Goal: Information Seeking & Learning: Understand process/instructions

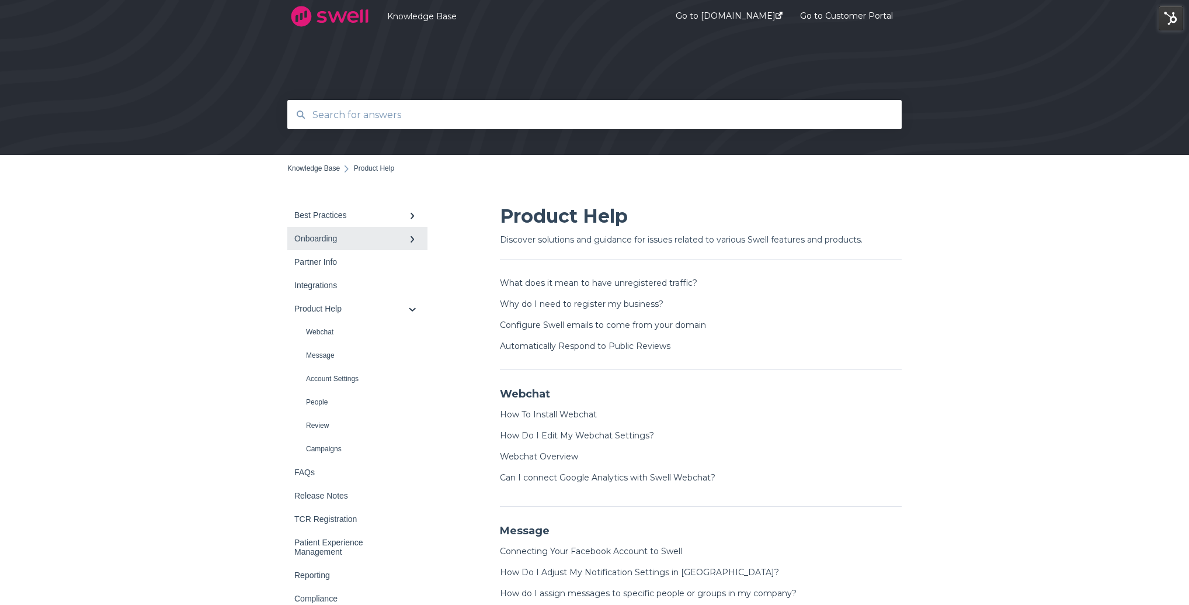
click at [326, 235] on div "Onboarding" at bounding box center [351, 238] width 114 height 9
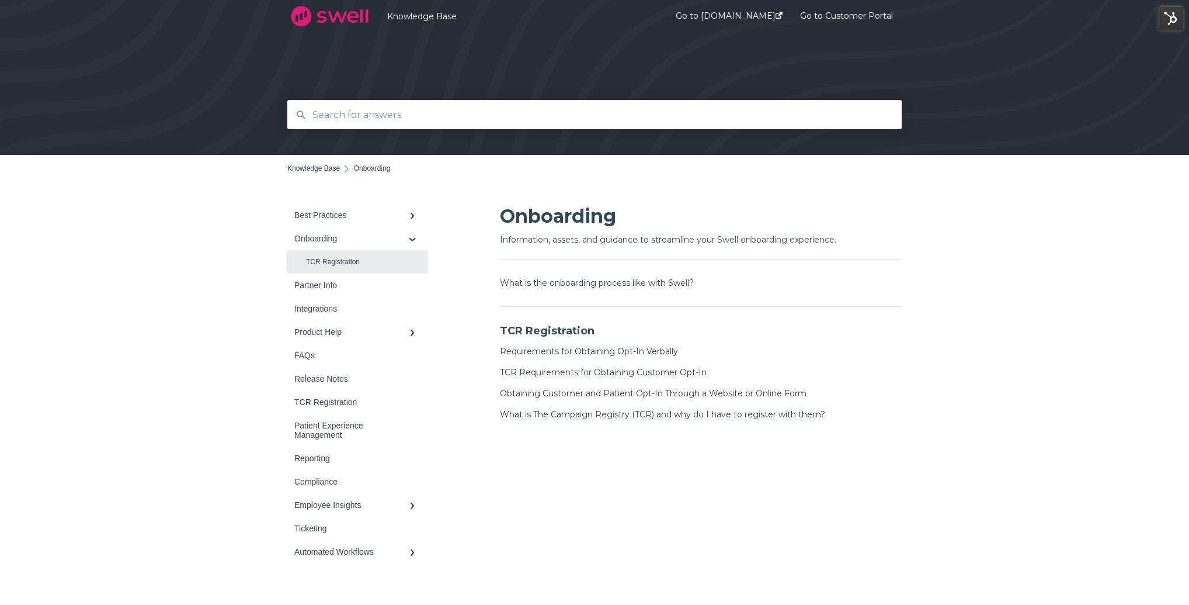
click at [334, 261] on link "TCR Registration" at bounding box center [357, 261] width 140 height 23
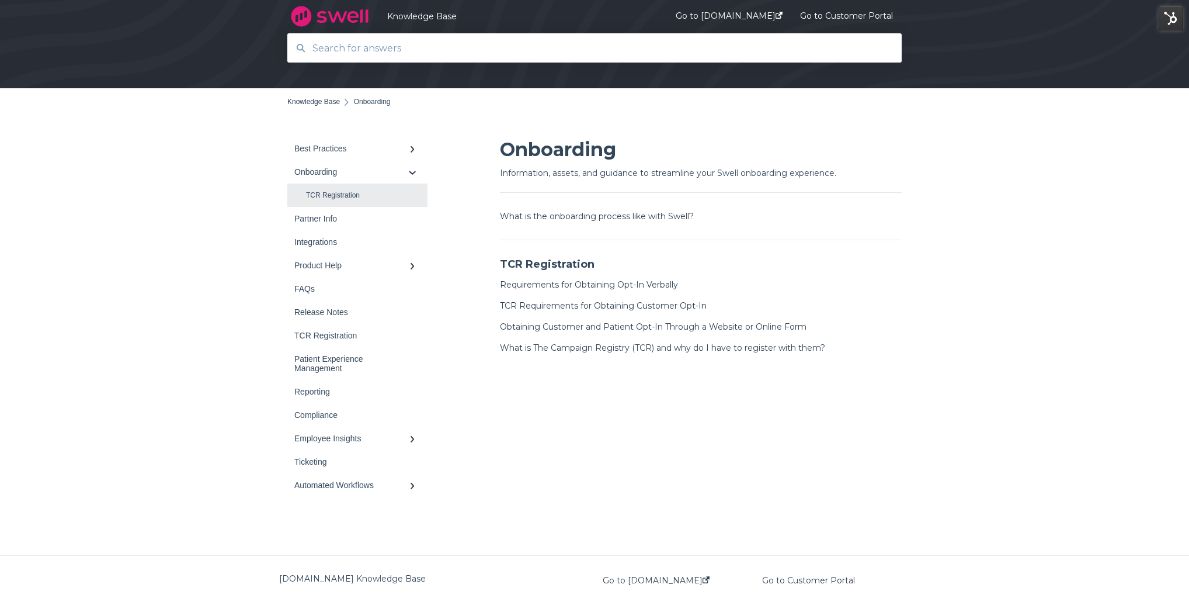
scroll to position [75, 0]
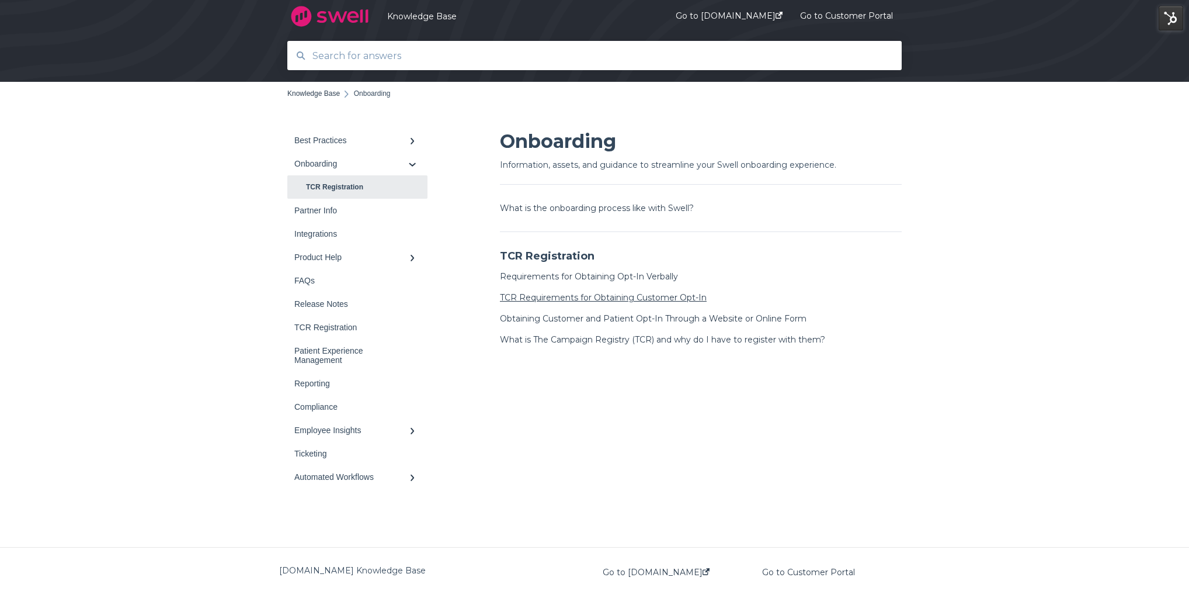
click at [544, 297] on link "TCR Requirements for Obtaining Customer Opt-In" at bounding box center [603, 297] width 207 height 11
